Goal: Task Accomplishment & Management: Manage account settings

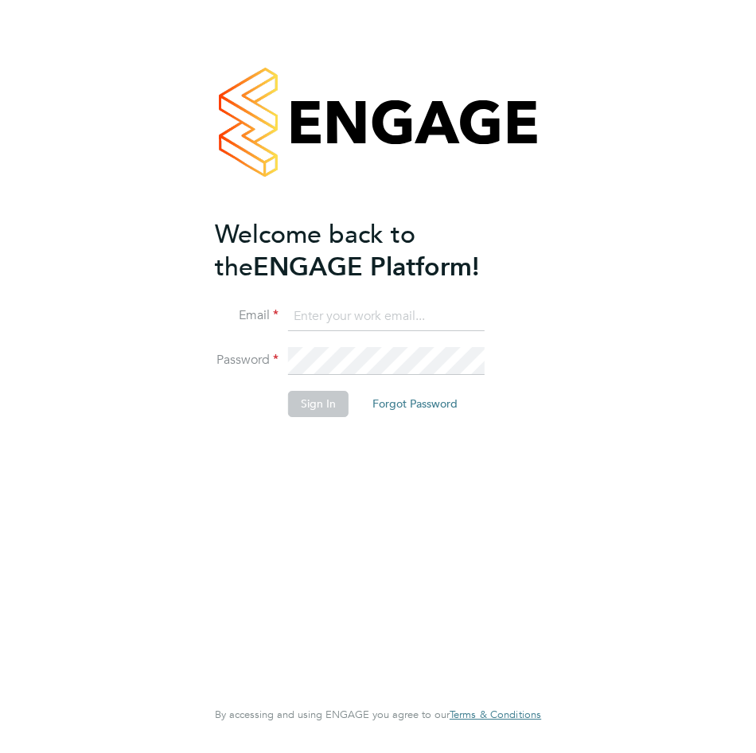
type input "[PERSON_NAME][EMAIL_ADDRESS][DOMAIN_NAME]"
click at [307, 402] on button "Sign In" at bounding box center [318, 403] width 61 height 25
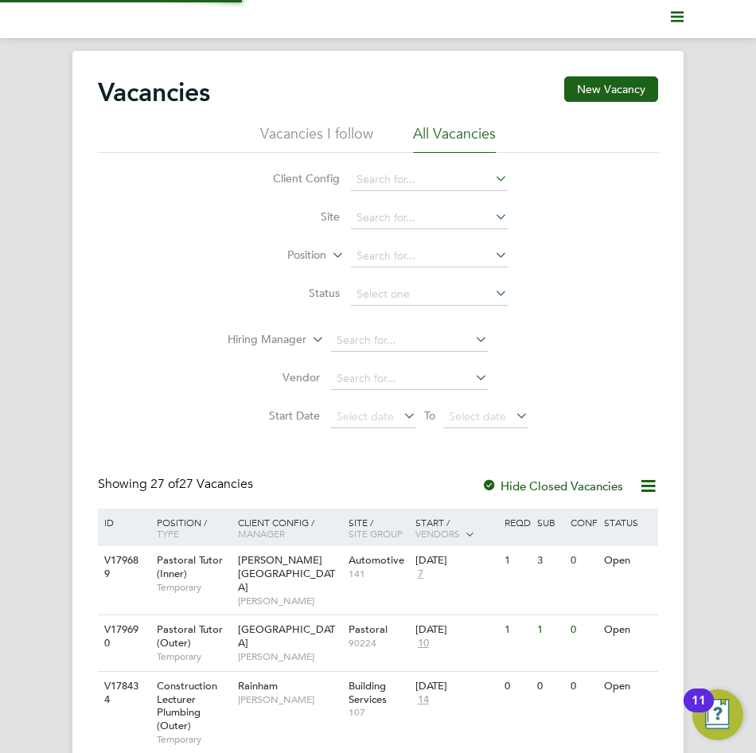
click at [675, 11] on icon "Main navigation" at bounding box center [677, 16] width 13 height 13
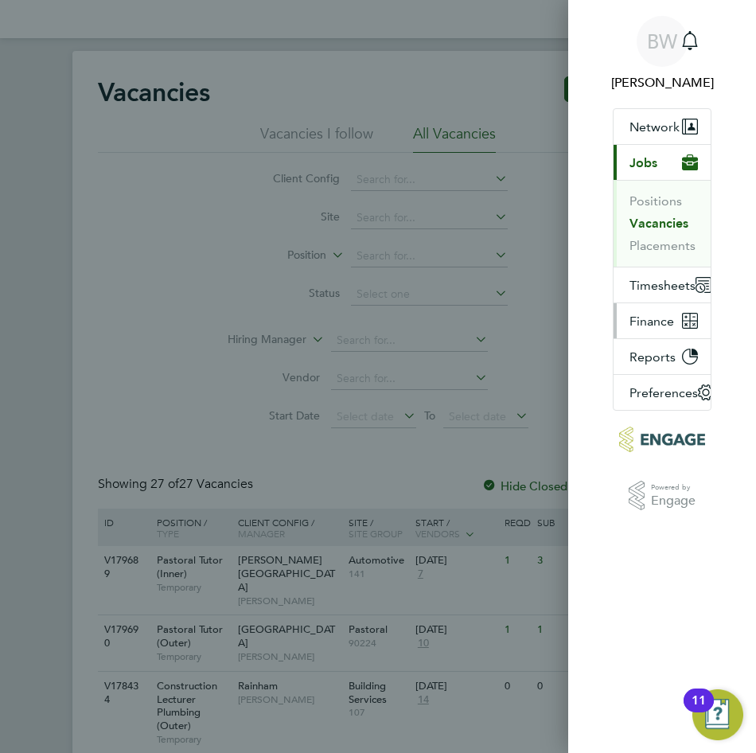
click at [640, 324] on span "Finance" at bounding box center [652, 321] width 45 height 15
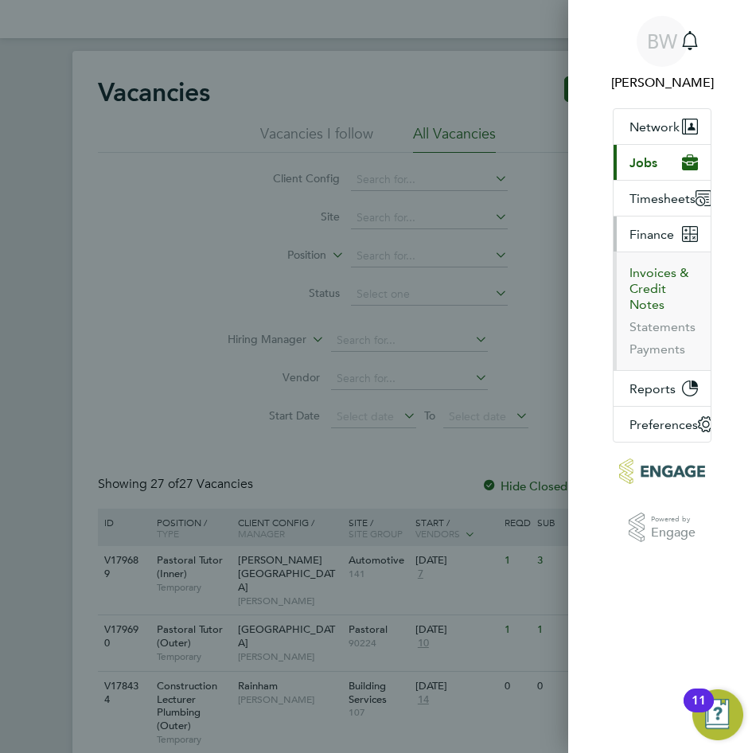
click at [643, 283] on button "Invoices & Credit Notes" at bounding box center [664, 289] width 68 height 48
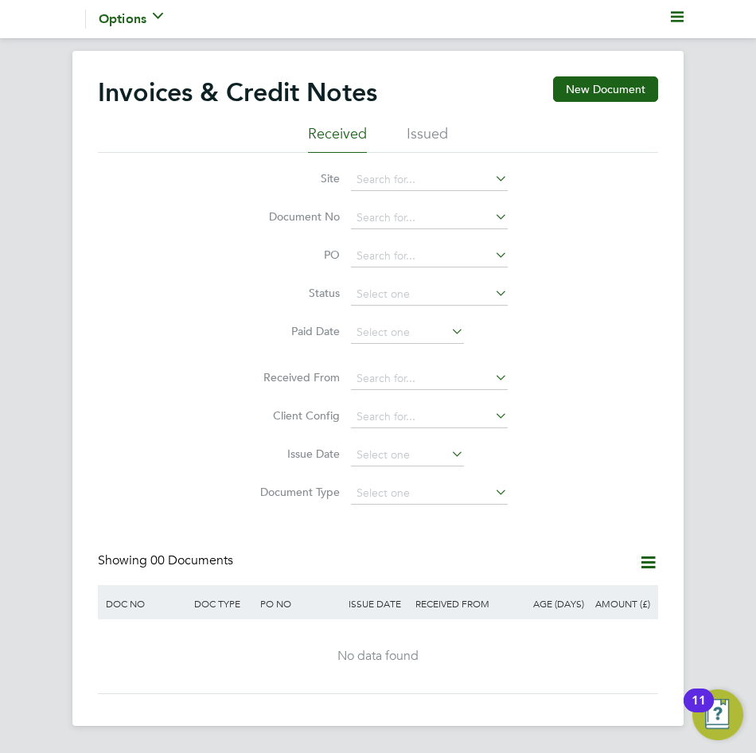
click at [674, 9] on ul "Current page: Options Configuration" at bounding box center [377, 19] width 611 height 38
click at [675, 13] on polygon "Main navigation" at bounding box center [677, 12] width 13 height 2
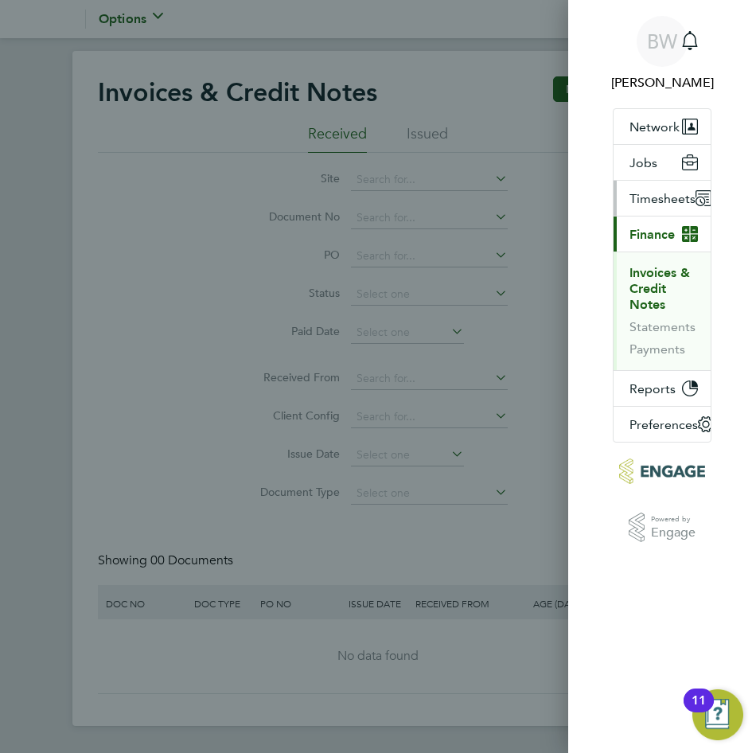
click at [670, 197] on span "Timesheets" at bounding box center [663, 198] width 66 height 15
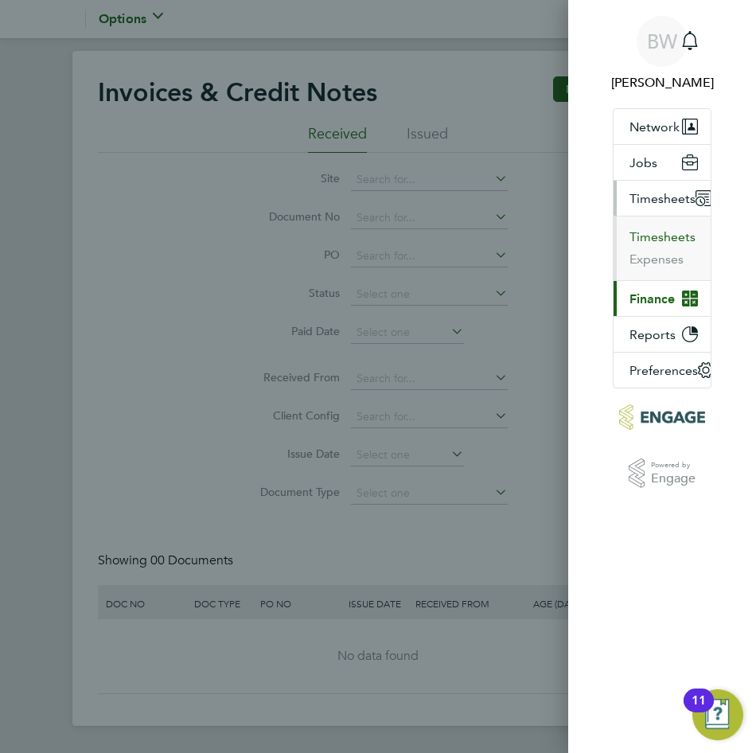
click at [666, 239] on button "Timesheets" at bounding box center [663, 237] width 66 height 16
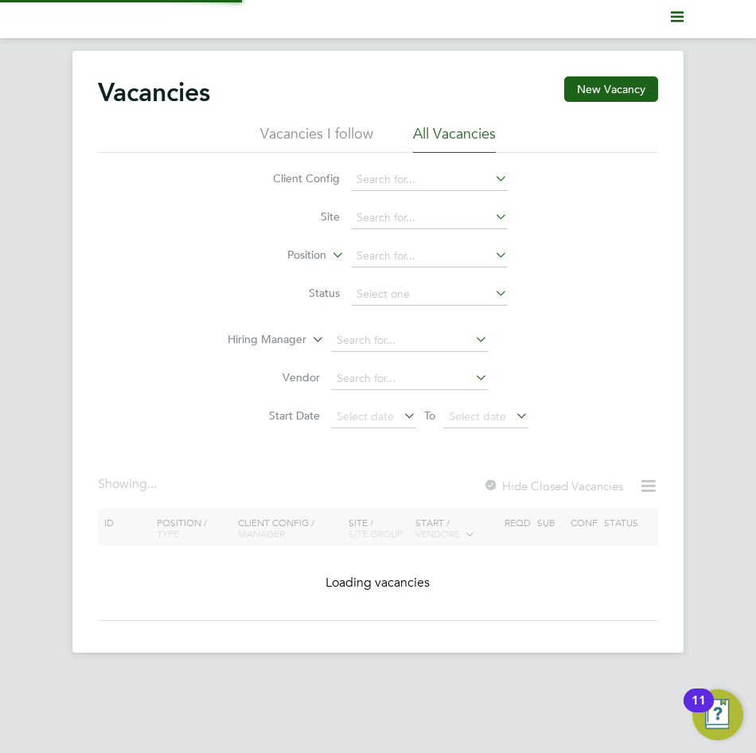
click at [676, 23] on svg-icon "Main navigation" at bounding box center [677, 19] width 13 height 19
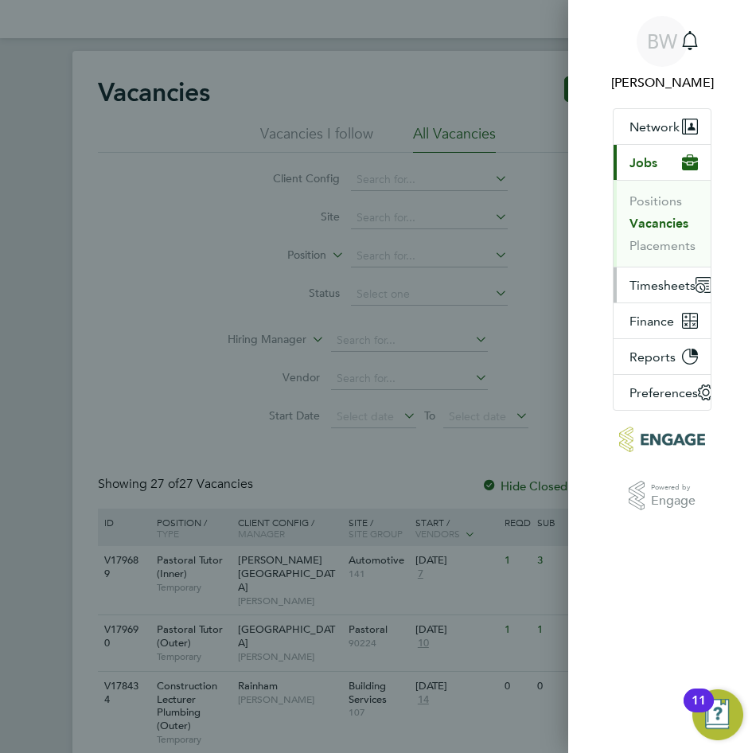
click at [649, 275] on button "Timesheets" at bounding box center [669, 285] width 111 height 35
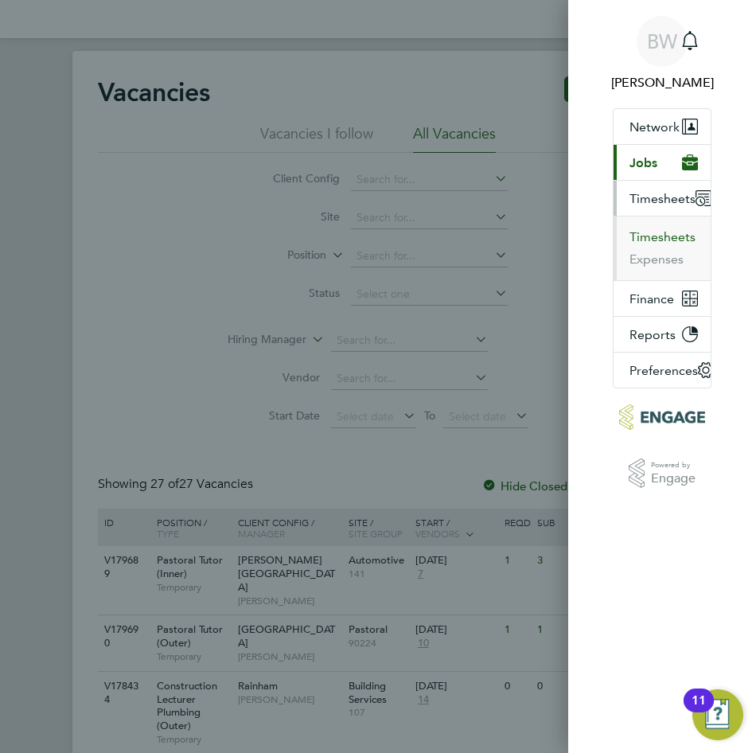
click at [646, 239] on button "Timesheets" at bounding box center [663, 237] width 66 height 16
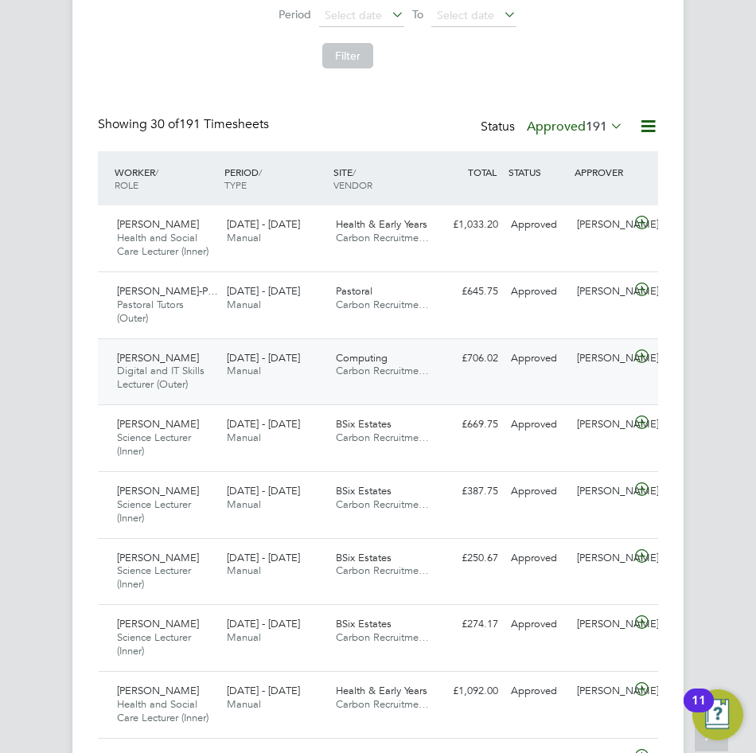
click at [440, 375] on div "[PERSON_NAME] Digital and IT Skills Lecturer (Outer) [DATE] - [DATE] [DATE] - […" at bounding box center [378, 371] width 561 height 67
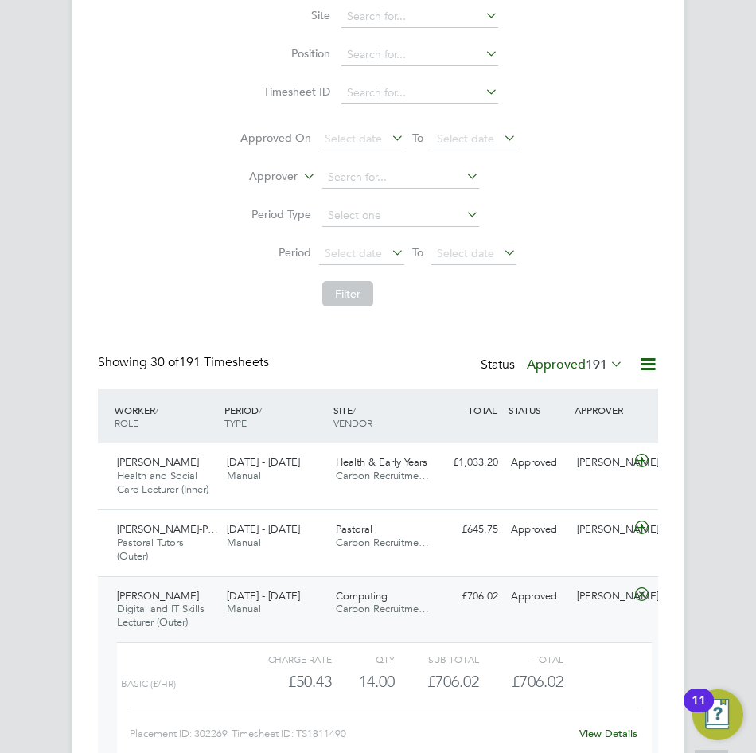
scroll to position [637, 0]
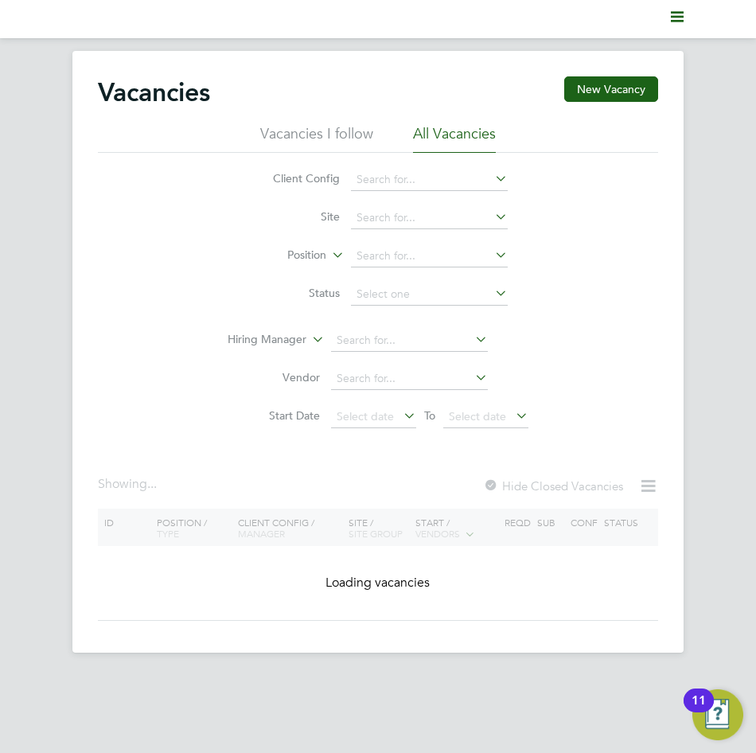
click at [677, 14] on icon "Main navigation" at bounding box center [677, 16] width 13 height 13
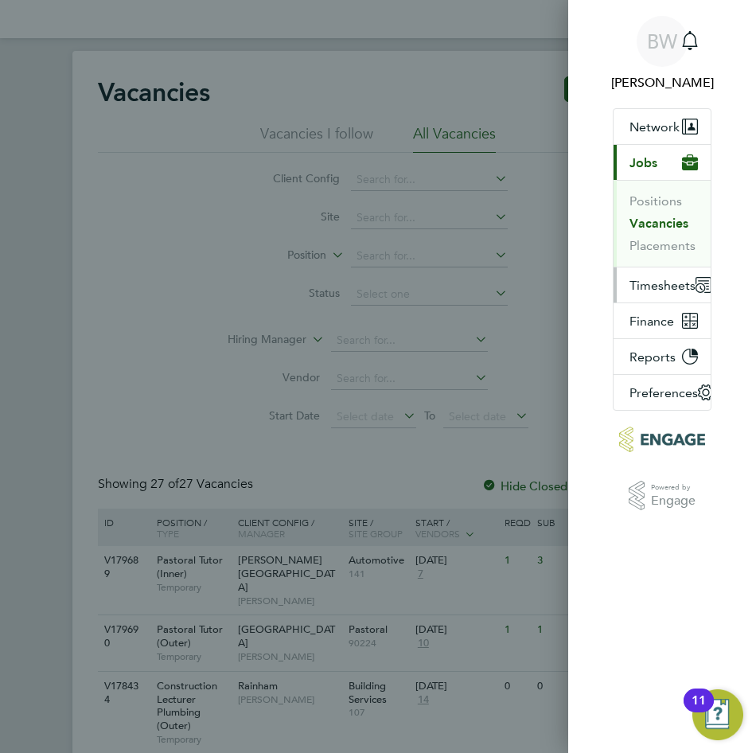
click at [661, 291] on span "Timesheets" at bounding box center [663, 285] width 66 height 15
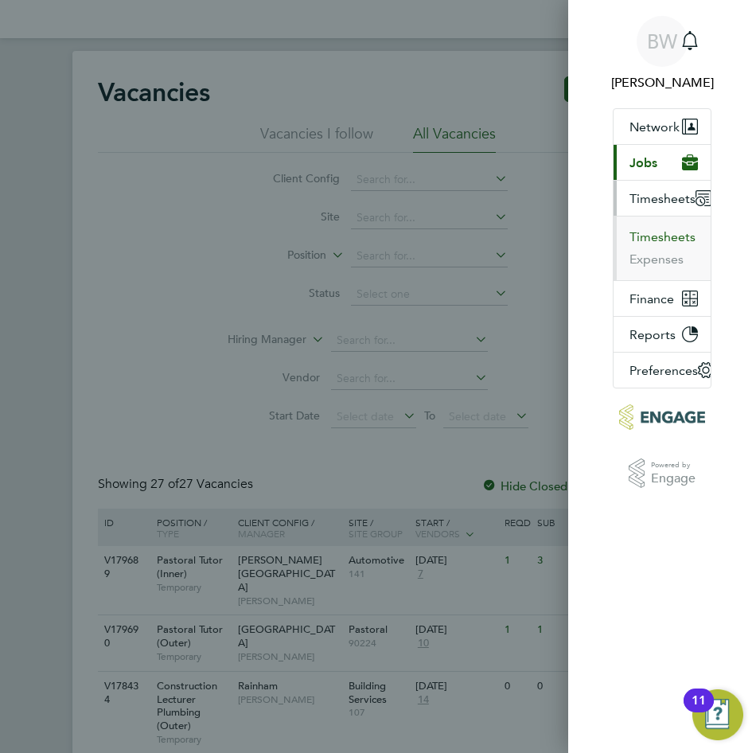
click at [658, 241] on button "Timesheets" at bounding box center [663, 237] width 66 height 16
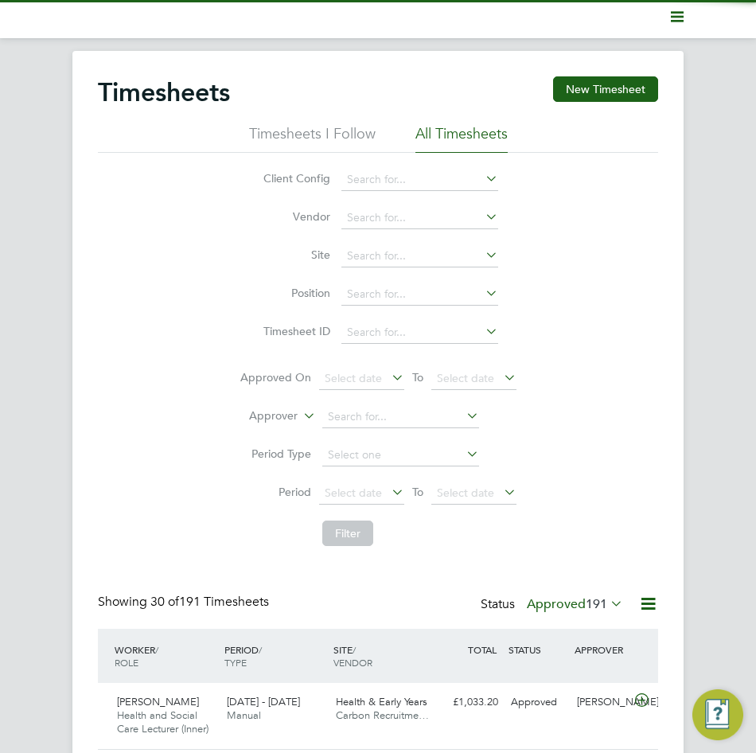
scroll to position [53, 110]
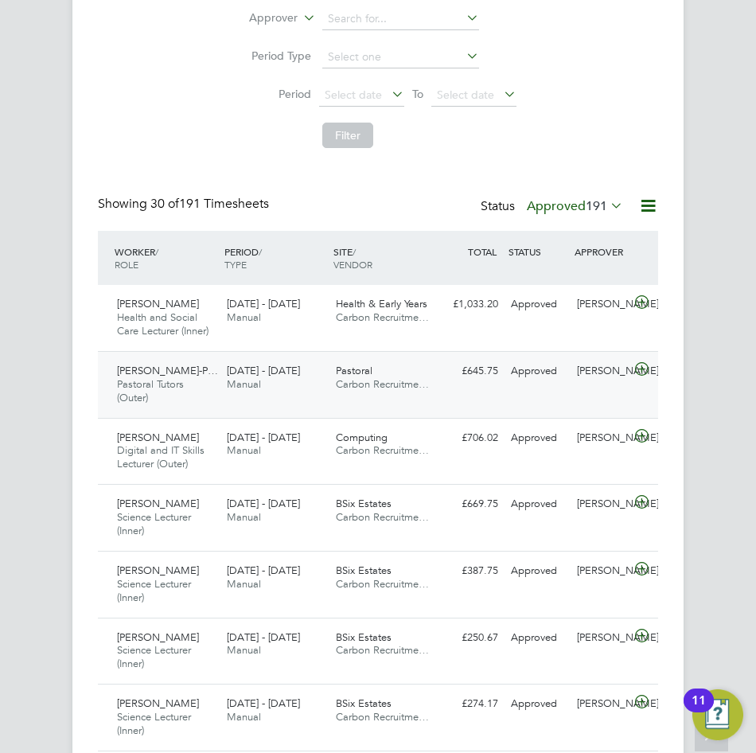
click at [140, 386] on span "Pastoral Tutors (Outer)" at bounding box center [150, 390] width 67 height 27
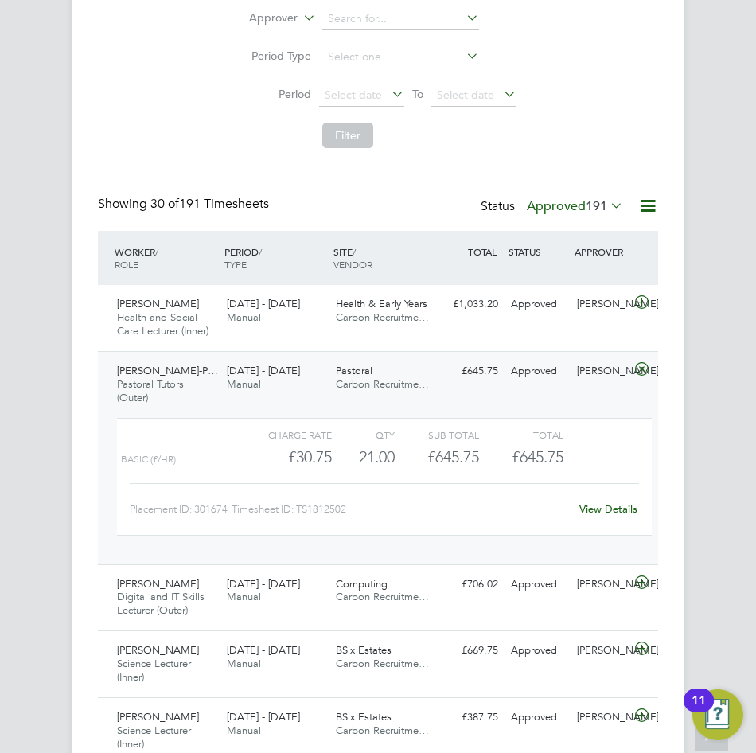
click at [266, 385] on div "[DATE] - [DATE] Manual" at bounding box center [276, 378] width 110 height 40
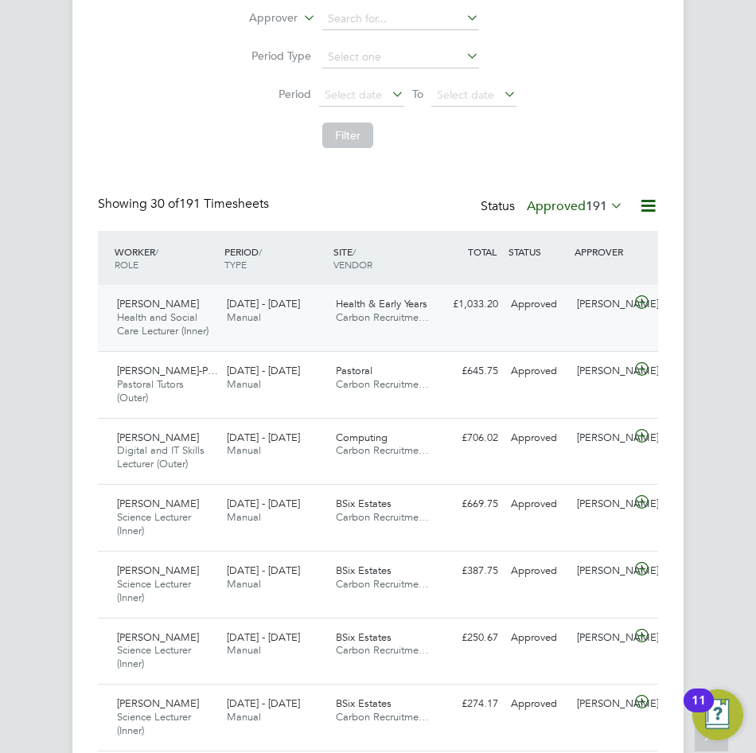
click at [308, 308] on div "[DATE] - [DATE] Manual" at bounding box center [276, 311] width 110 height 40
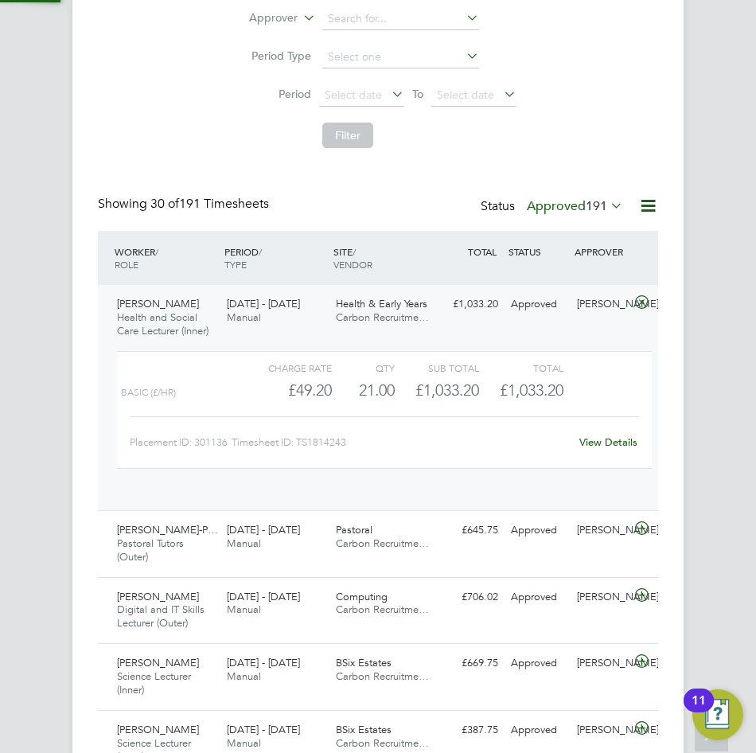
scroll to position [27, 127]
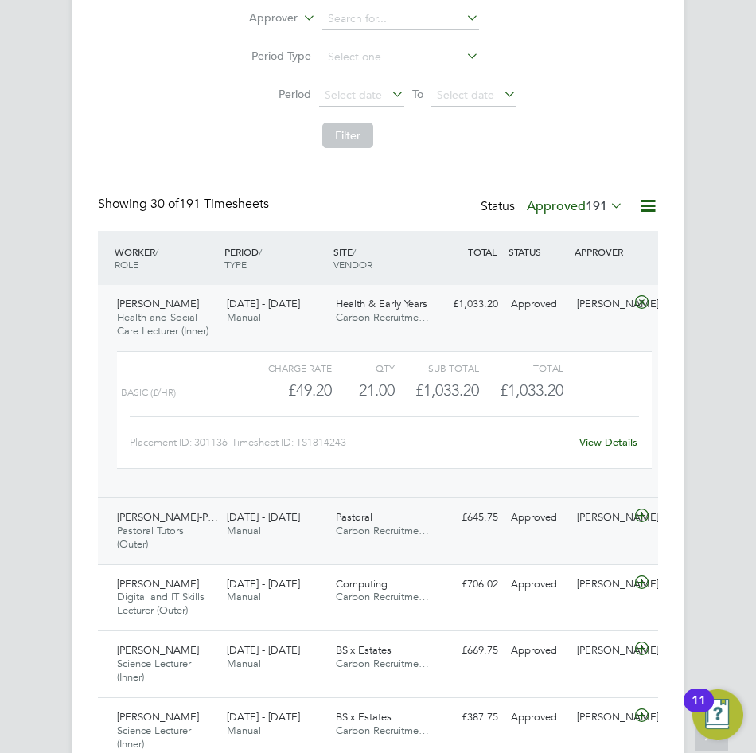
click at [287, 522] on span "[DATE] - [DATE]" at bounding box center [263, 517] width 73 height 14
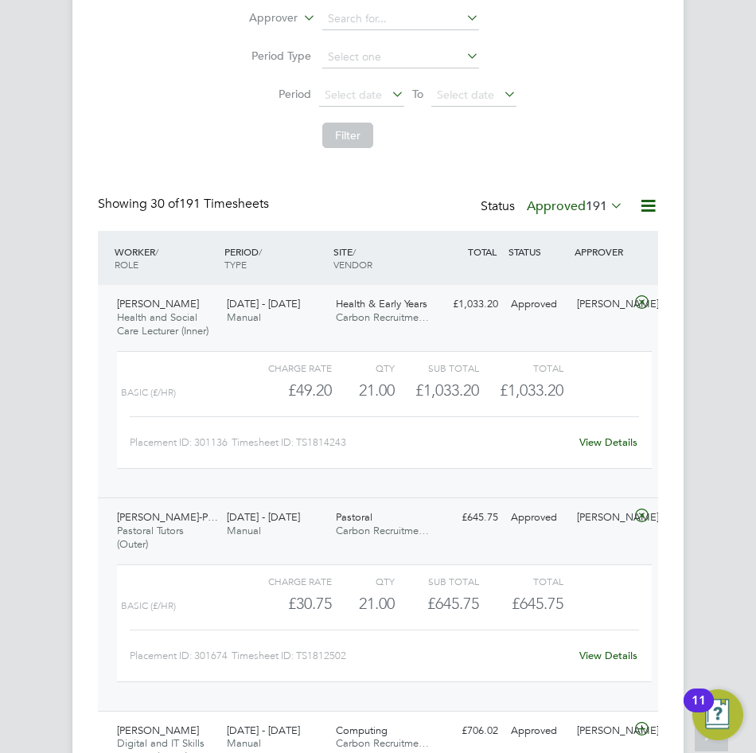
click at [440, 522] on div "£645.75 Approved" at bounding box center [473, 518] width 66 height 26
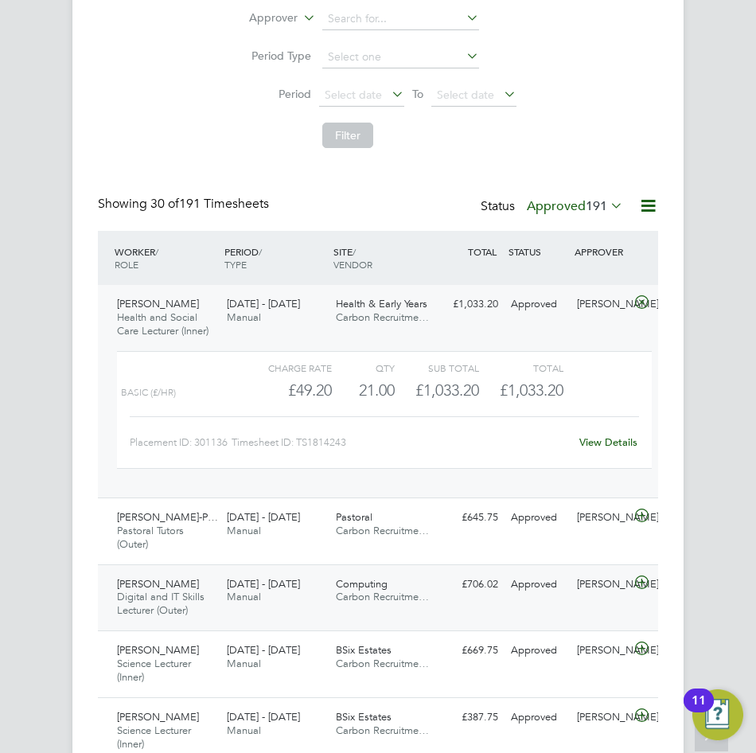
scroll to position [478, 0]
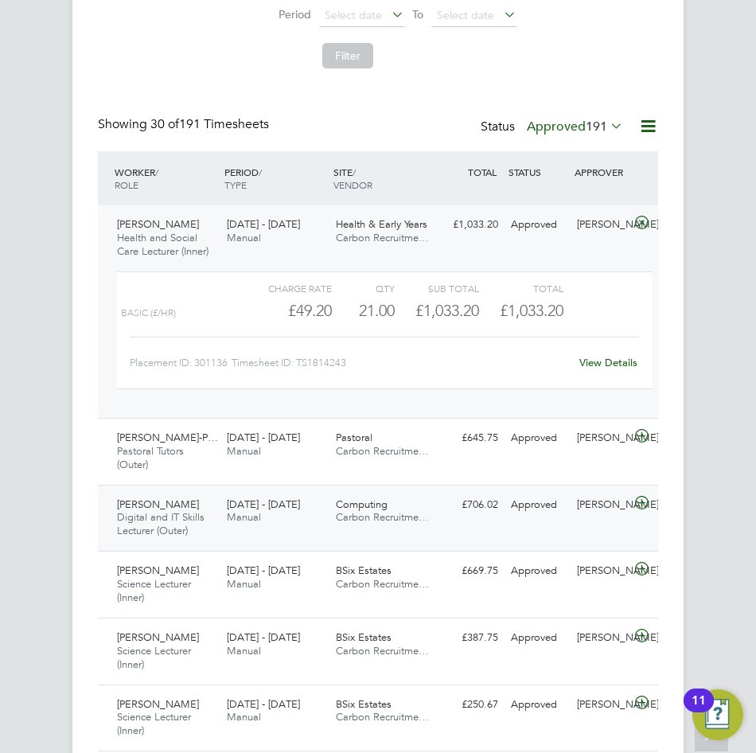
click at [300, 510] on span "[DATE] - [DATE]" at bounding box center [263, 505] width 73 height 14
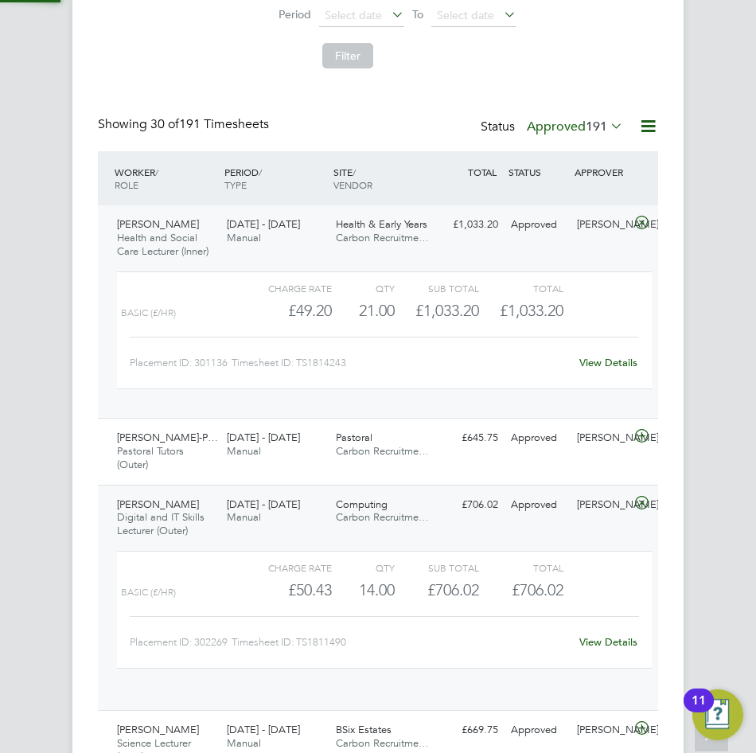
scroll to position [27, 127]
